Goal: Task Accomplishment & Management: Complete application form

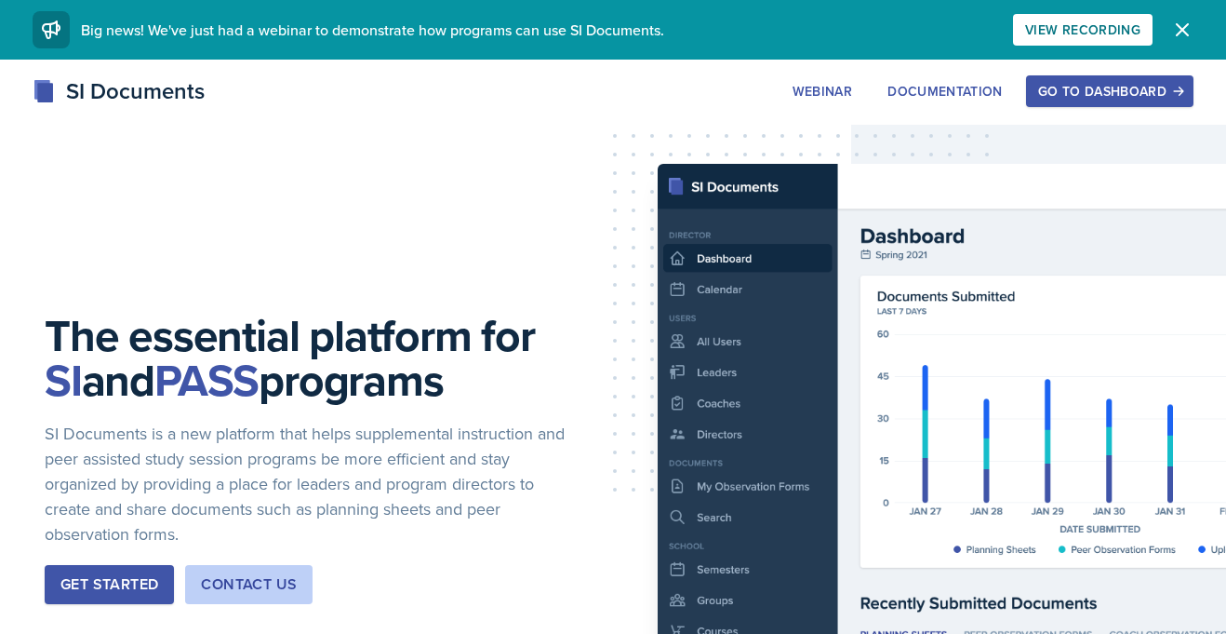
click at [1048, 88] on div "Go to Dashboard" at bounding box center [1109, 91] width 143 height 15
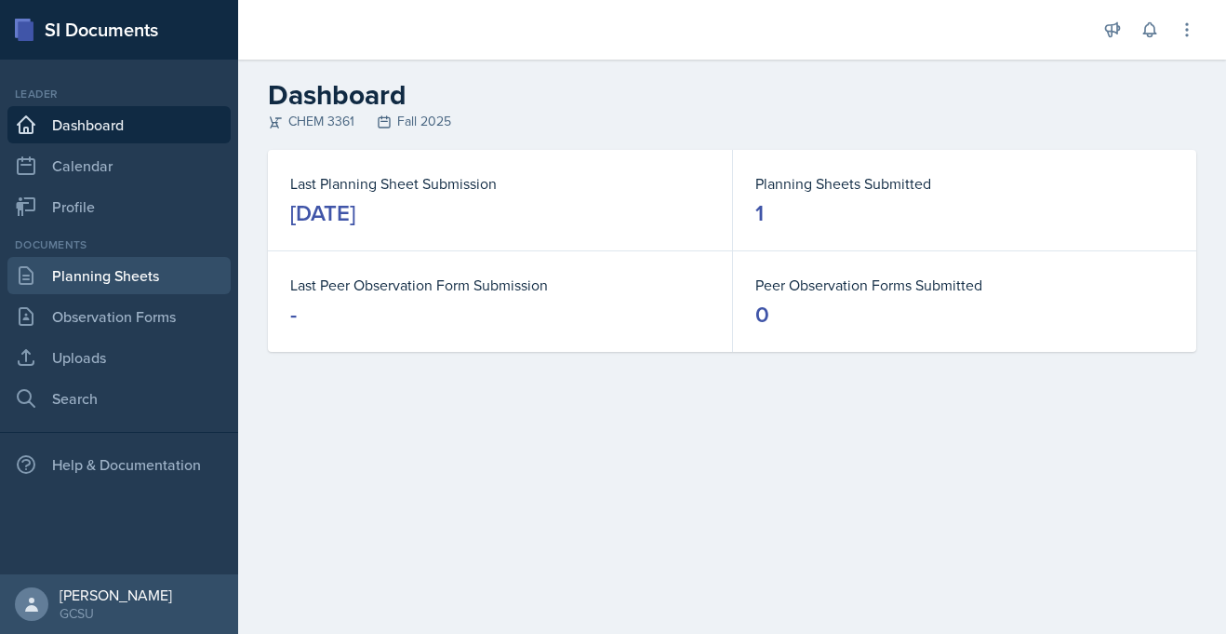
click at [120, 283] on link "Planning Sheets" at bounding box center [118, 275] width 223 height 37
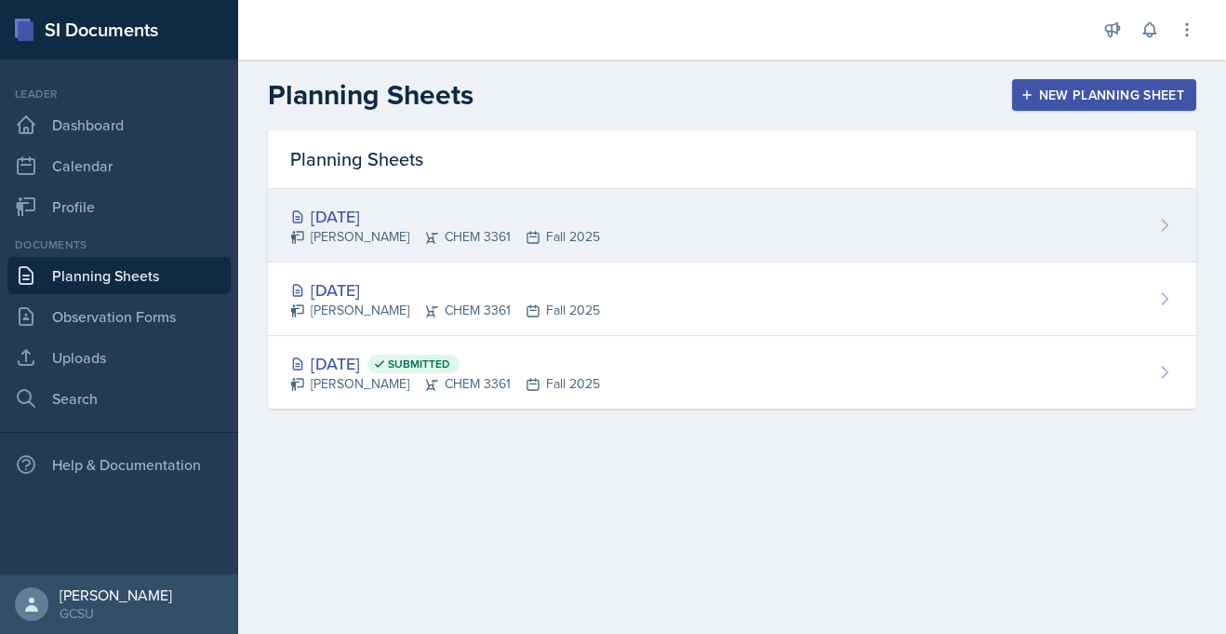
click at [446, 240] on div "[PERSON_NAME] CHEM 3361 Fall 2025" at bounding box center [445, 237] width 310 height 20
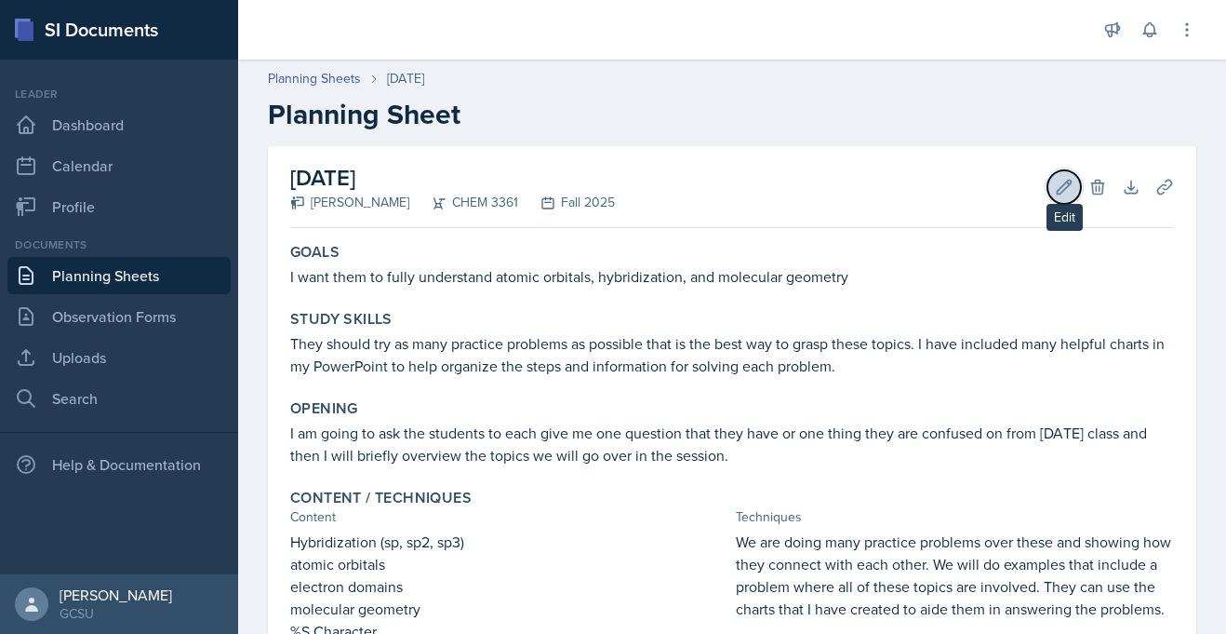
click at [1055, 188] on icon at bounding box center [1064, 187] width 19 height 19
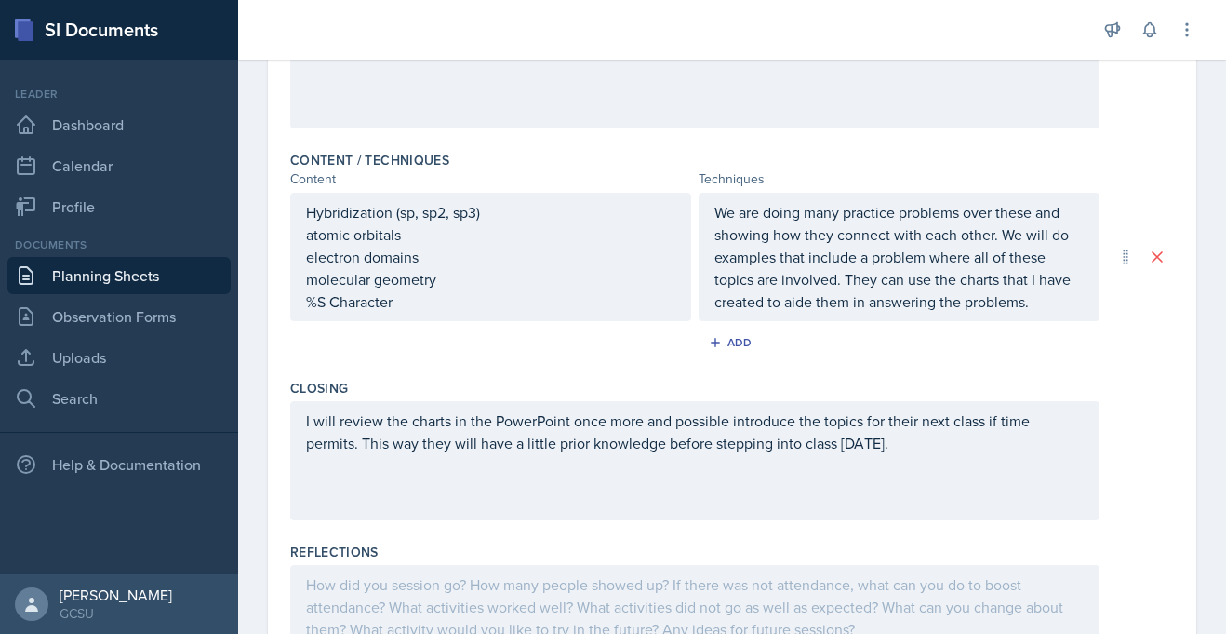
scroll to position [638, 0]
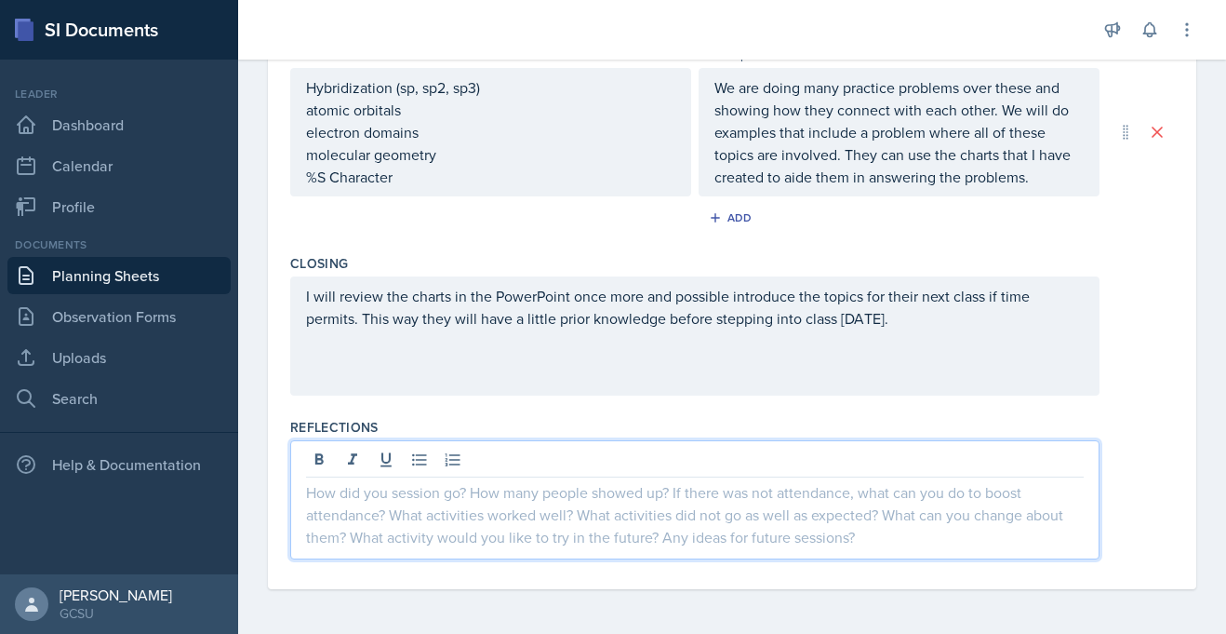
click at [408, 461] on div at bounding box center [694, 499] width 809 height 119
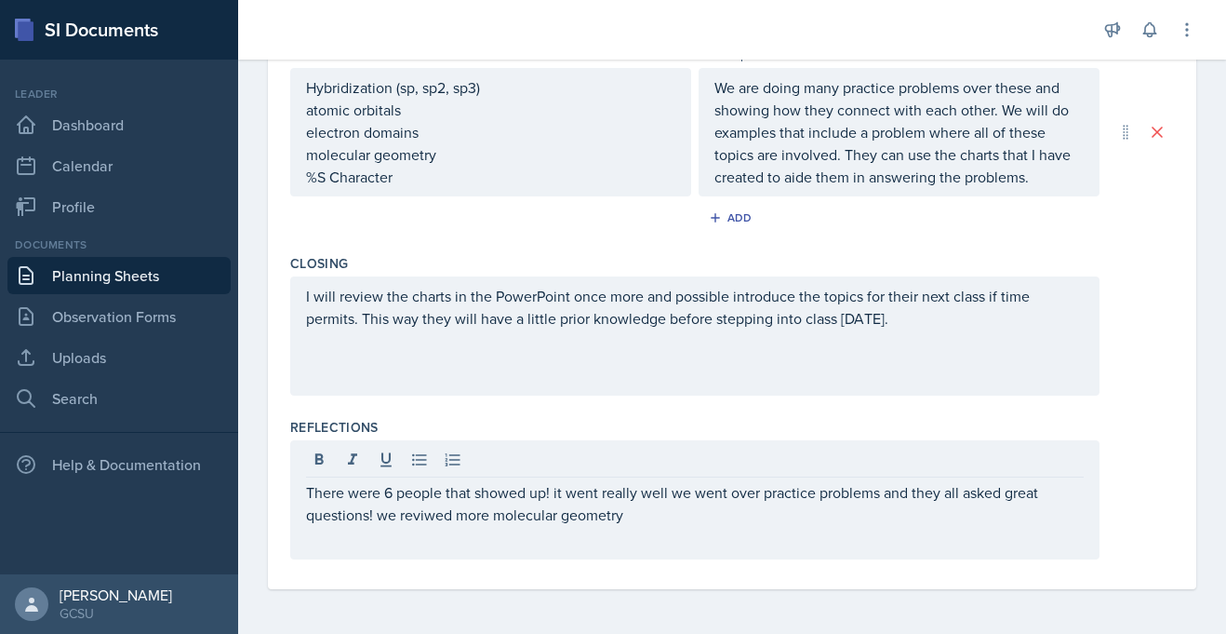
click at [420, 541] on div "There were 6 people that showed up! it went really well we went over practice p…" at bounding box center [694, 499] width 809 height 119
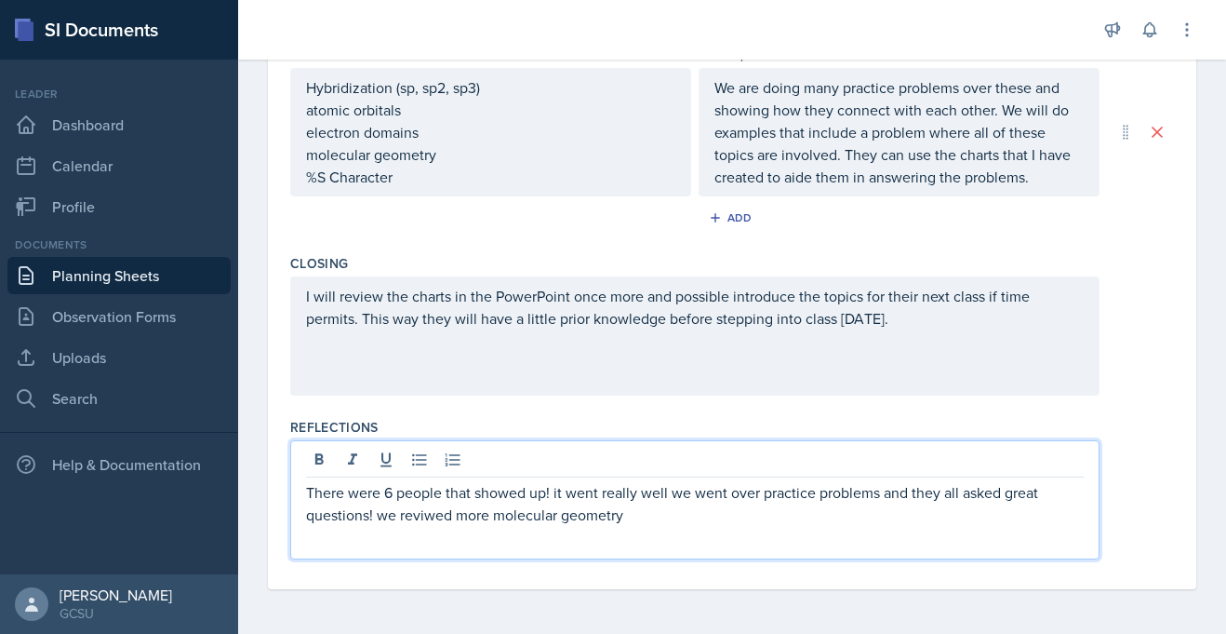
click at [422, 517] on p "There were 6 people that showed up! it went really well we went over practice p…" at bounding box center [695, 503] width 778 height 45
click at [697, 518] on p "There were 6 people that showed up! it went really well we went over practice p…" at bounding box center [695, 503] width 778 height 45
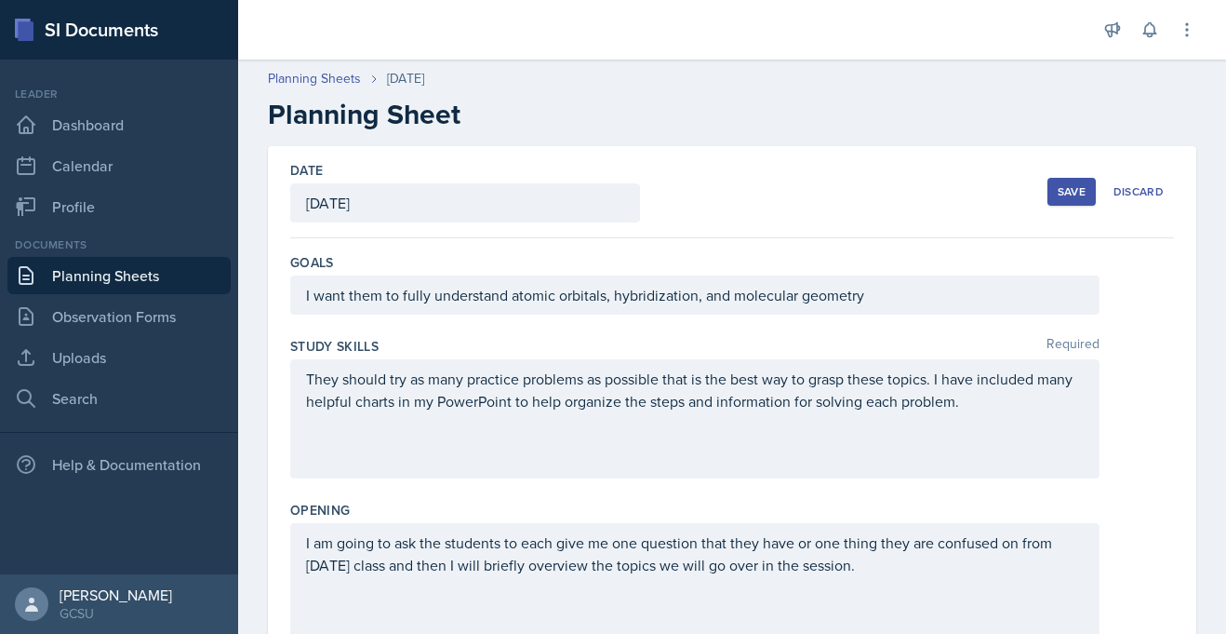
click at [1066, 199] on button "Save" at bounding box center [1072, 192] width 48 height 28
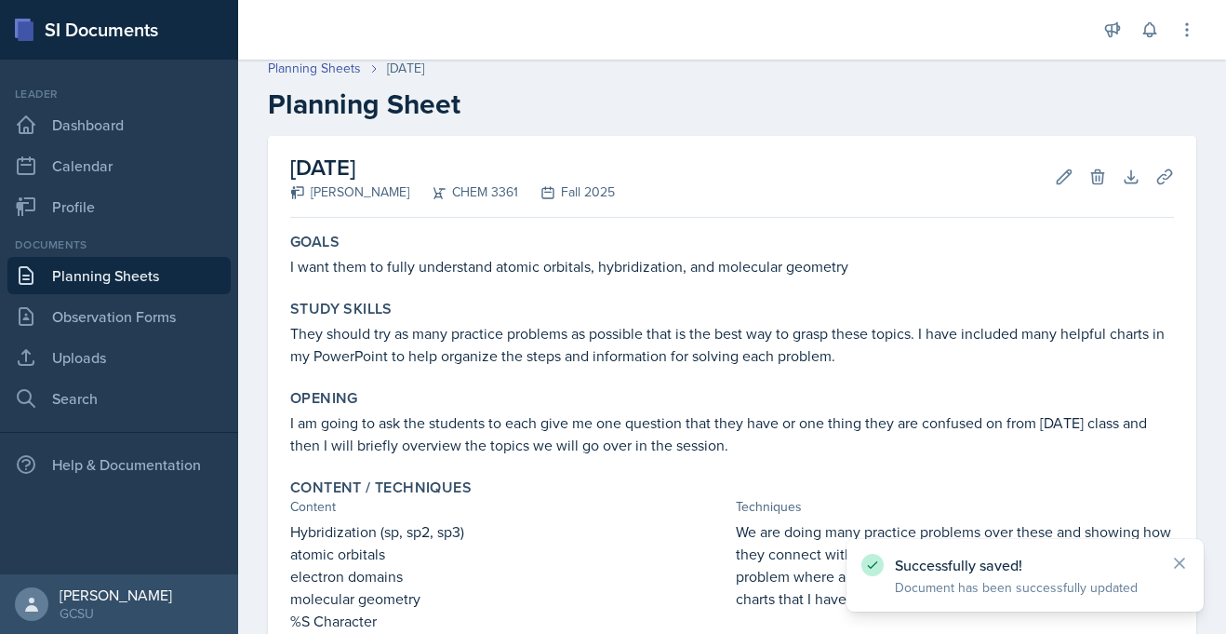
scroll to position [315, 0]
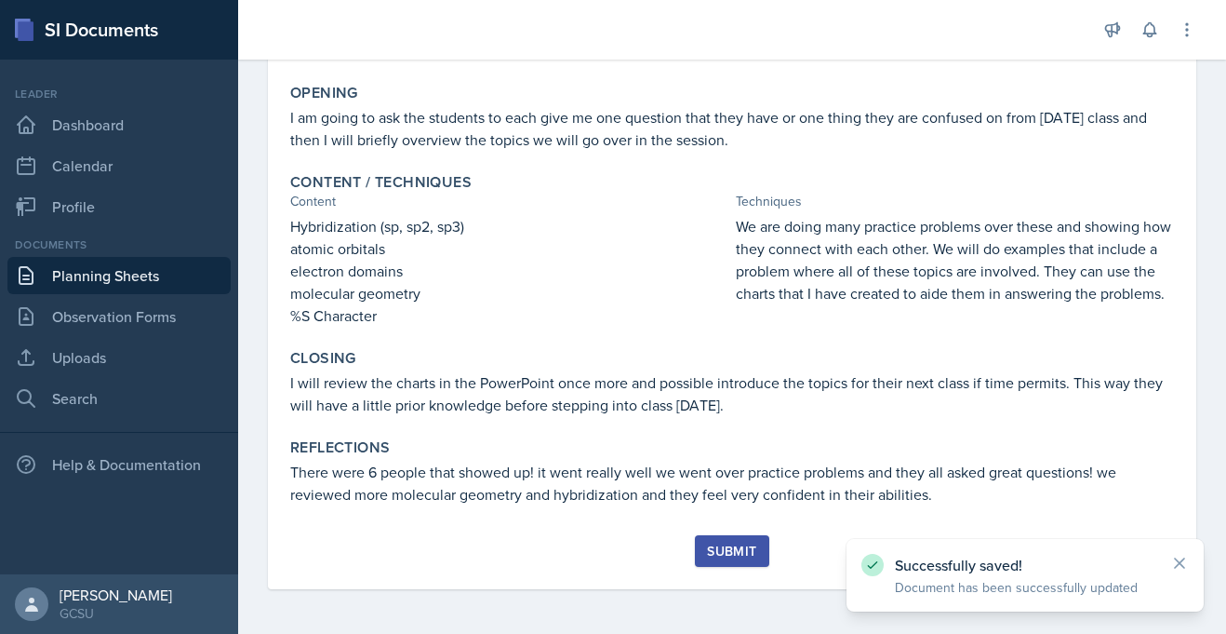
click at [744, 547] on div "Submit" at bounding box center [731, 550] width 49 height 15
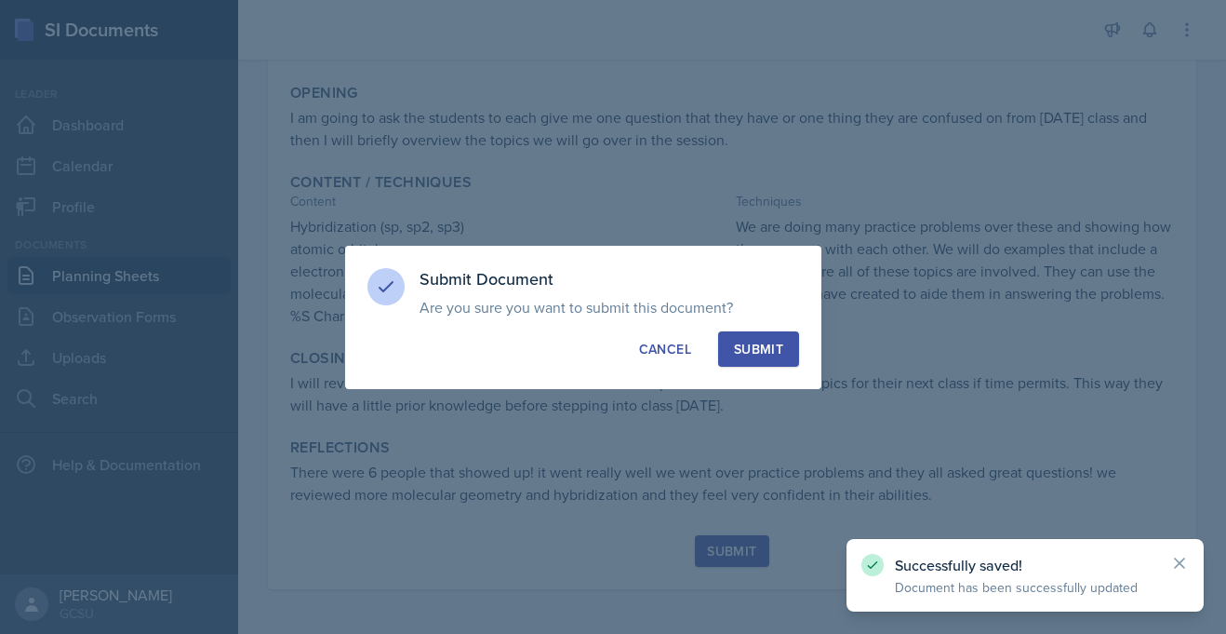
click at [743, 349] on div "Submit" at bounding box center [758, 349] width 49 height 19
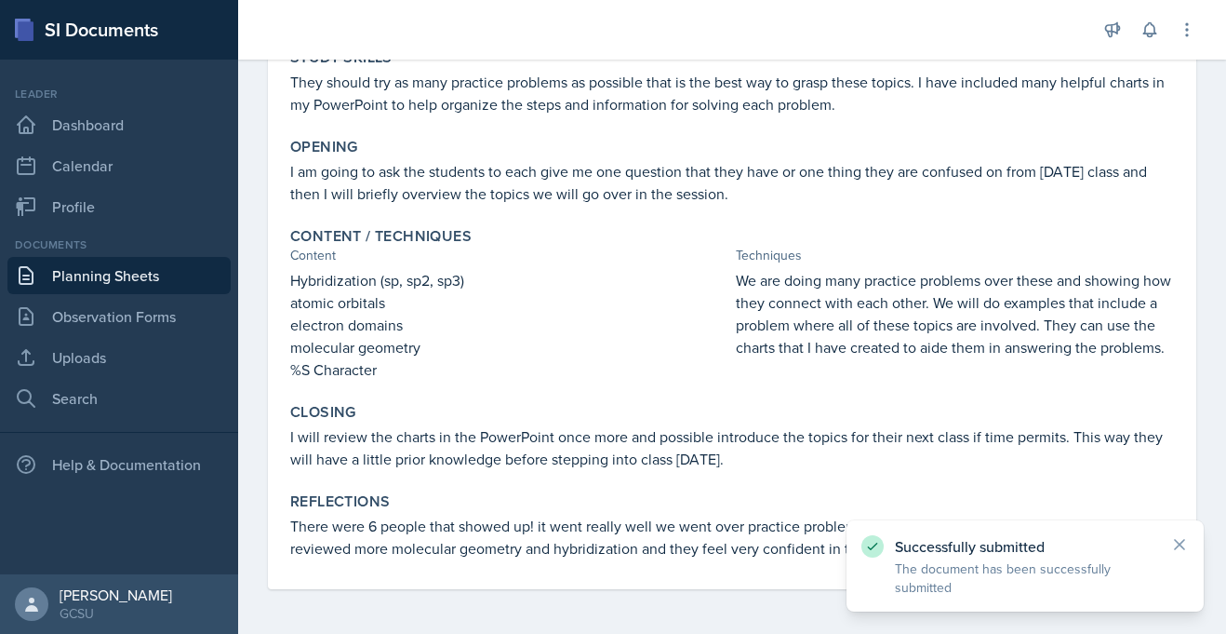
scroll to position [0, 0]
